Goal: Task Accomplishment & Management: Use online tool/utility

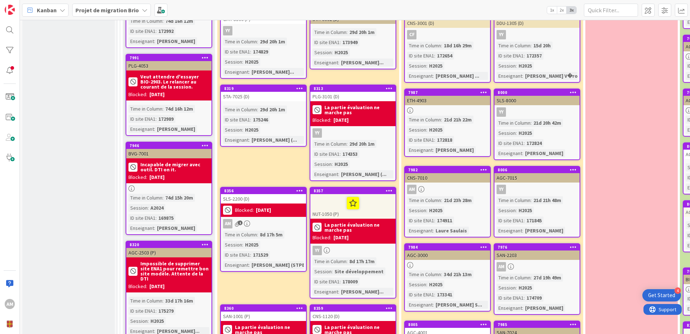
click at [300, 188] on icon at bounding box center [299, 190] width 7 height 5
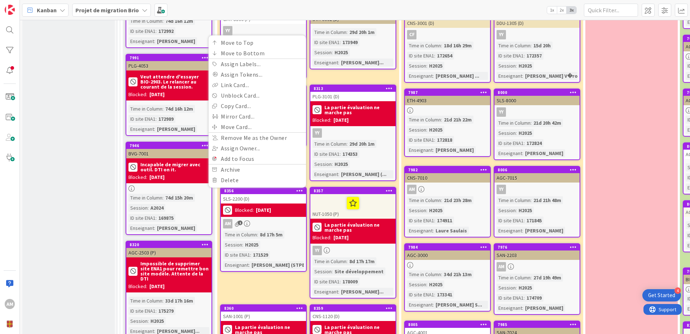
click at [288, 219] on div "AM 1" at bounding box center [263, 223] width 85 height 9
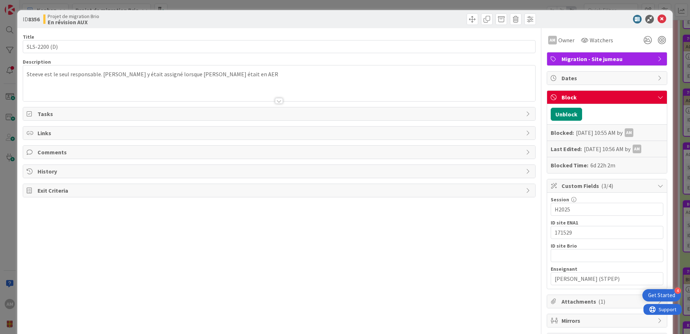
click at [658, 96] on icon at bounding box center [661, 97] width 6 height 6
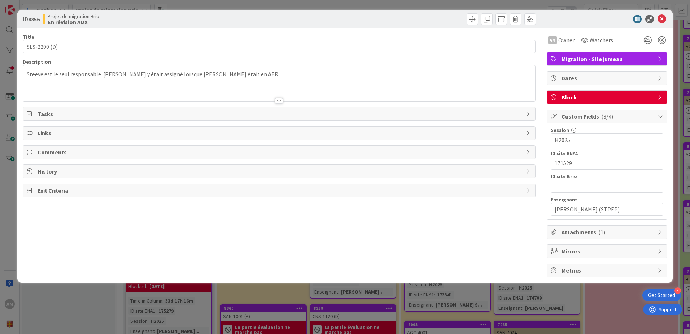
click at [654, 96] on span "Block" at bounding box center [608, 97] width 92 height 9
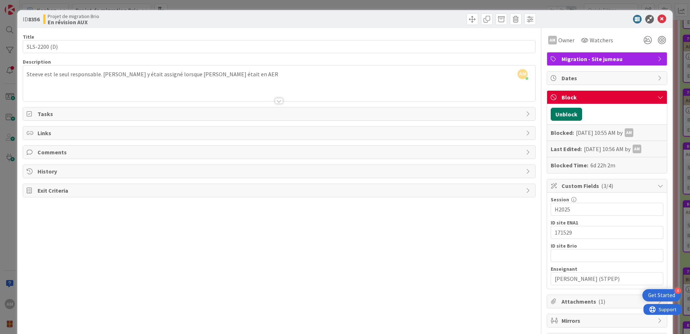
click at [572, 116] on button "Unblock" at bounding box center [566, 114] width 31 height 13
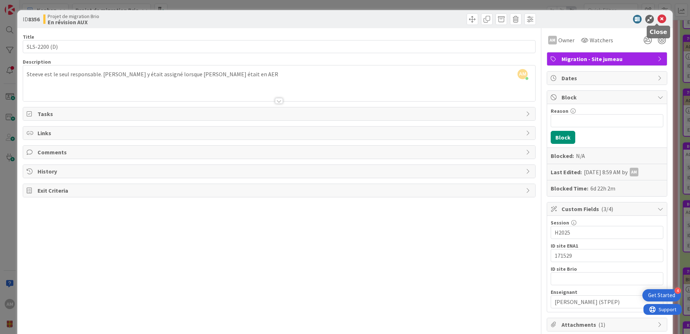
click at [658, 21] on icon at bounding box center [662, 19] width 9 height 9
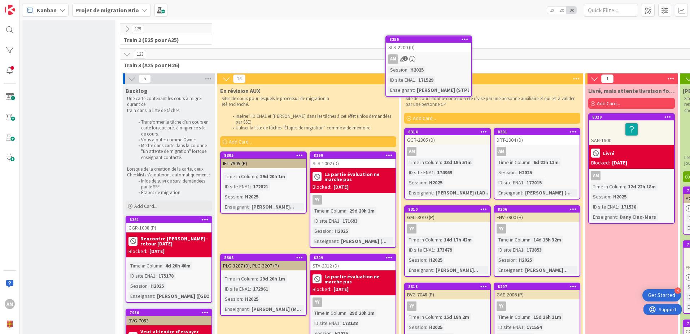
scroll to position [35, 0]
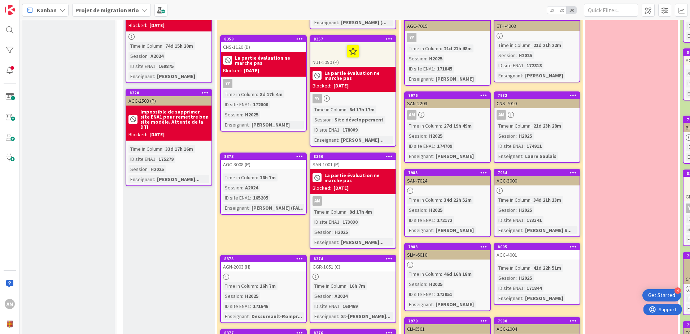
scroll to position [529, 0]
